Goal: Task Accomplishment & Management: Use online tool/utility

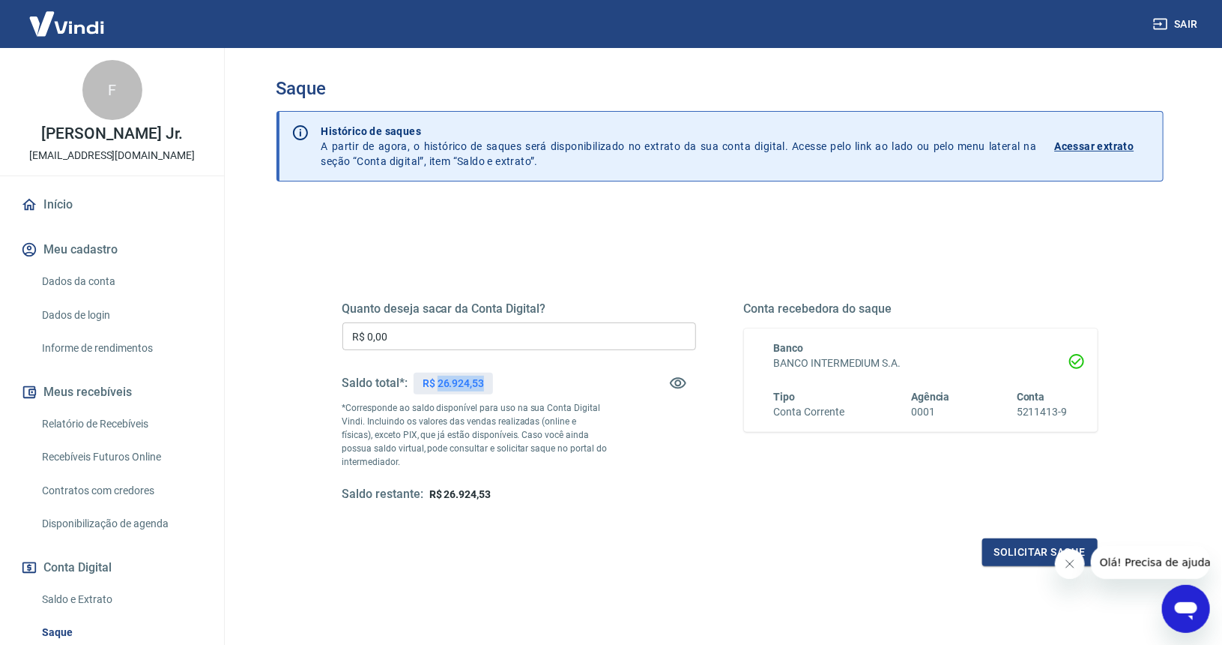
drag, startPoint x: 438, startPoint y: 379, endPoint x: 501, endPoint y: 380, distance: 62.2
click at [501, 380] on div "Saldo total*: R$ 26.924,53" at bounding box center [520, 383] width 354 height 36
copy p "26.924,53"
drag, startPoint x: 410, startPoint y: 338, endPoint x: 257, endPoint y: 316, distance: 154.4
click at [257, 316] on div "Saque Histórico de saques A partir de agora, o histórico de saques será disponi…" at bounding box center [720, 340] width 959 height 584
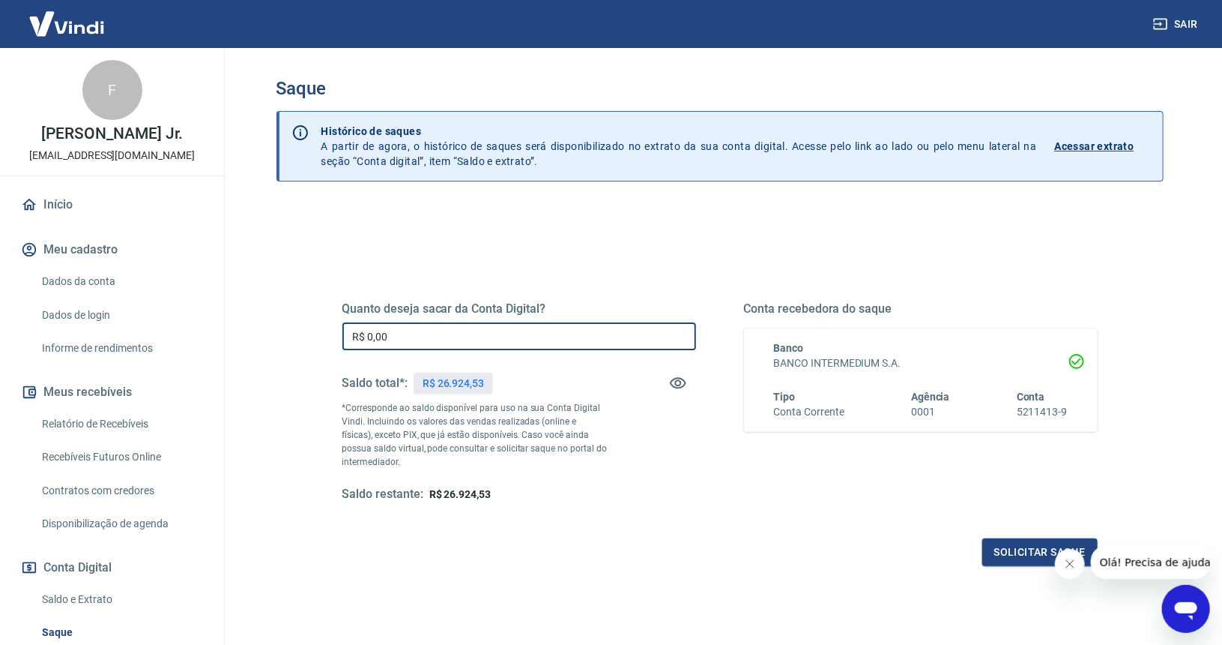
paste input "26.924,53"
type input "R$ 26.924,53"
click at [1022, 545] on button "Solicitar saque" at bounding box center [1040, 552] width 115 height 28
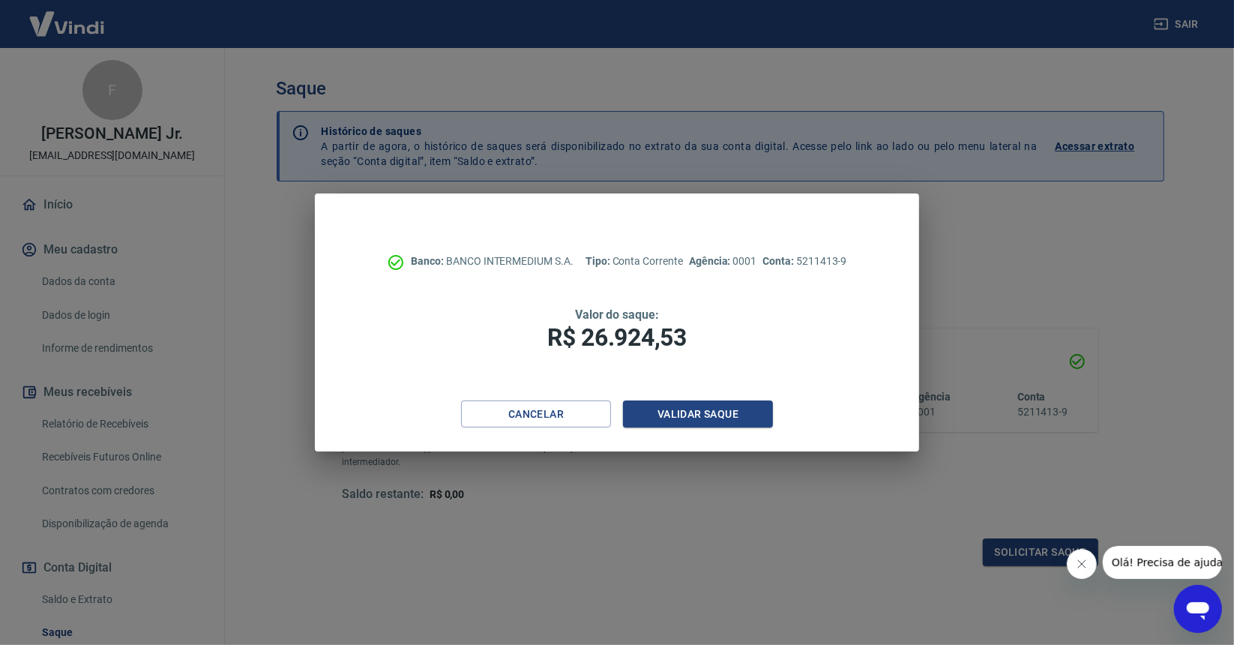
click at [1083, 567] on icon "Fechar mensagem da empresa" at bounding box center [1081, 563] width 12 height 12
click at [679, 408] on button "Validar saque" at bounding box center [698, 414] width 150 height 28
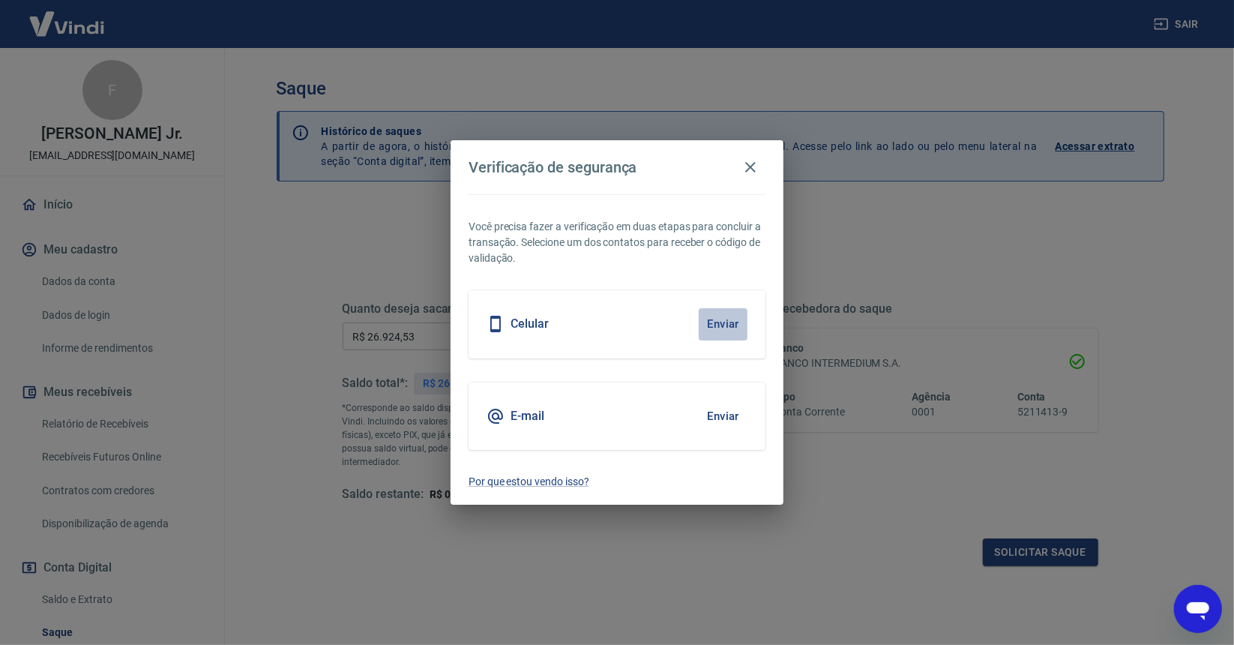
click at [706, 327] on button "Enviar" at bounding box center [723, 323] width 49 height 31
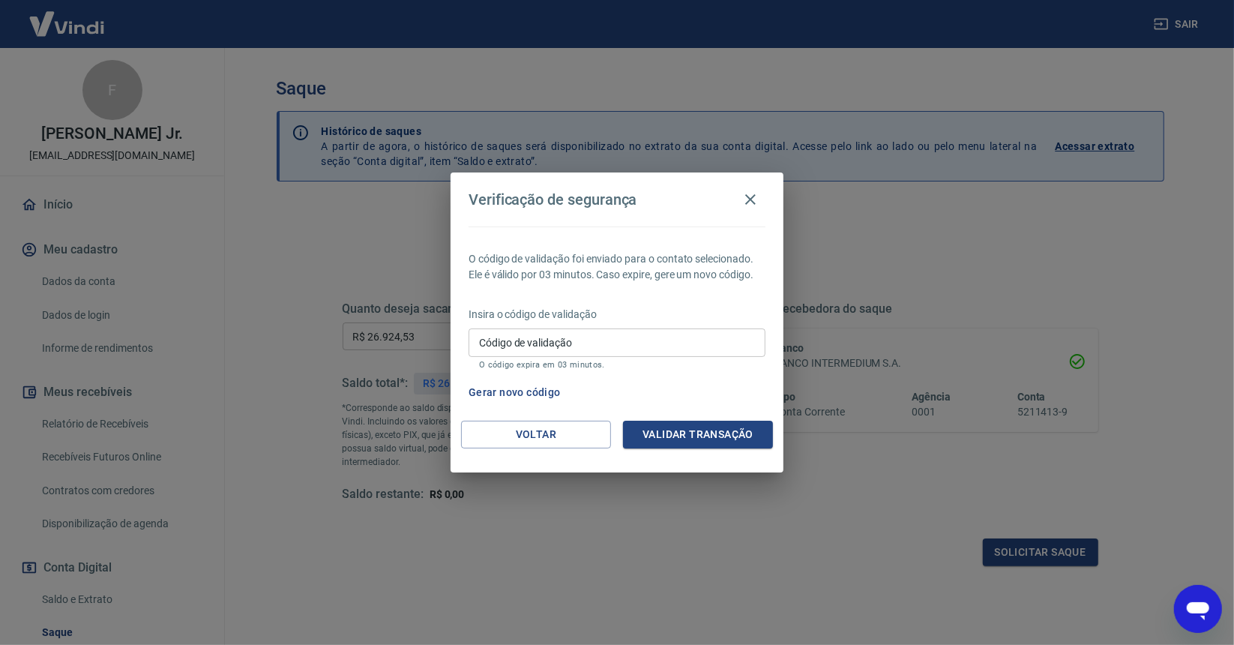
click at [543, 344] on input "Código de validação" at bounding box center [616, 342] width 297 height 28
type input "873561"
click at [708, 428] on button "Validar transação" at bounding box center [698, 434] width 150 height 28
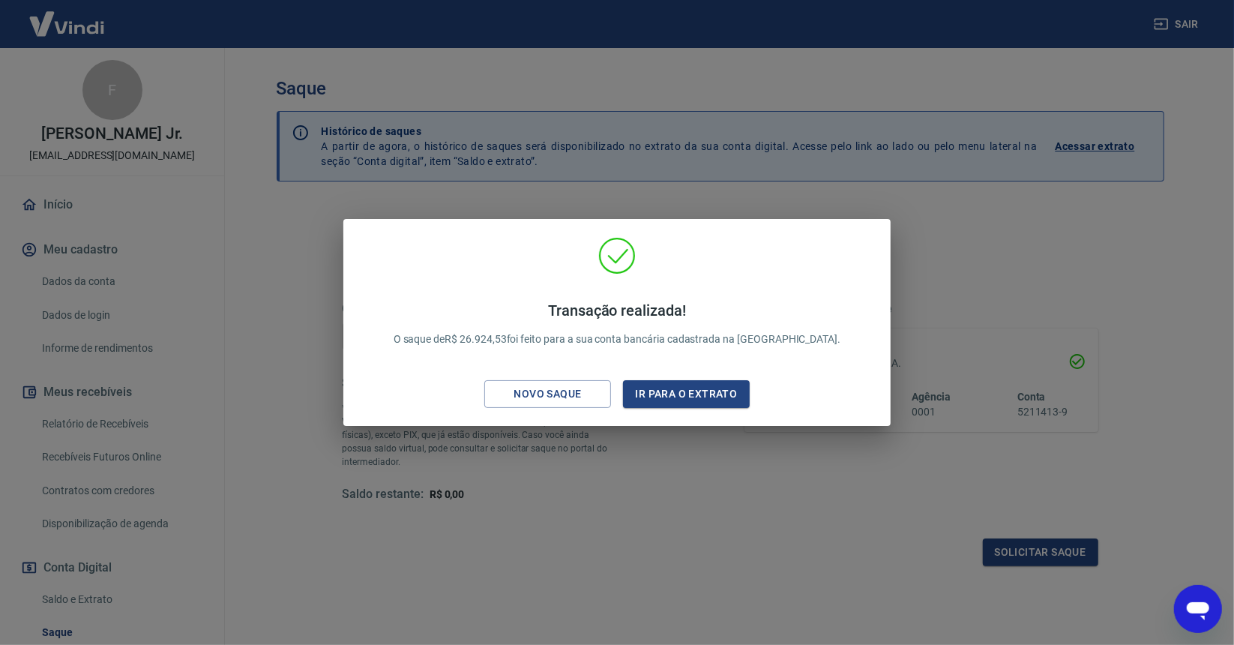
click at [261, 244] on div "Transação realizada! O saque de R$ 26.924,53 foi feito para a sua conta bancári…" at bounding box center [617, 322] width 1234 height 645
